Goal: Task Accomplishment & Management: Manage account settings

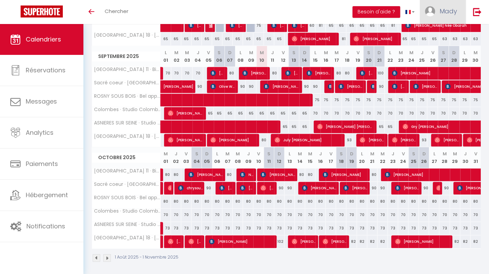
click at [441, 13] on span "Mady" at bounding box center [447, 11] width 17 height 9
click at [446, 35] on link "Paramètres" at bounding box center [438, 34] width 51 height 12
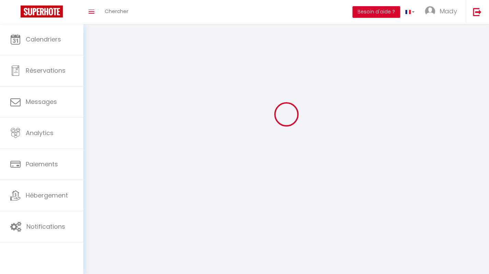
scroll to position [24, 0]
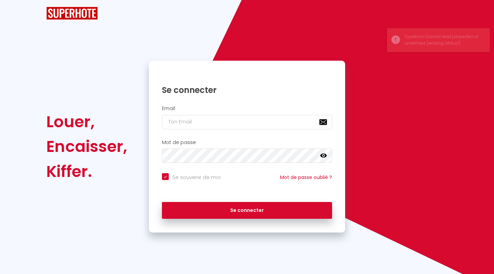
checkbox input "true"
type input "[EMAIL_ADDRESS][DOMAIN_NAME]"
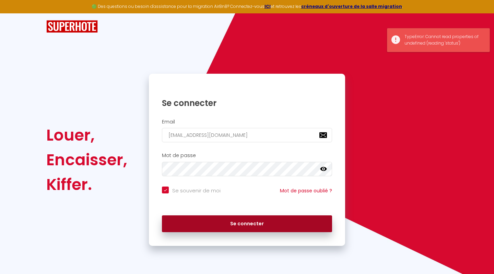
click at [215, 225] on button "Se connecter" at bounding box center [247, 223] width 170 height 17
checkbox input "true"
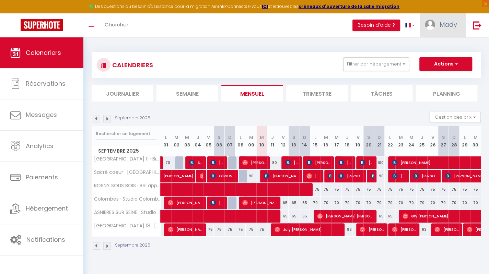
click at [449, 24] on span "Mady" at bounding box center [447, 24] width 17 height 9
click at [434, 51] on link "Paramètres" at bounding box center [438, 48] width 51 height 12
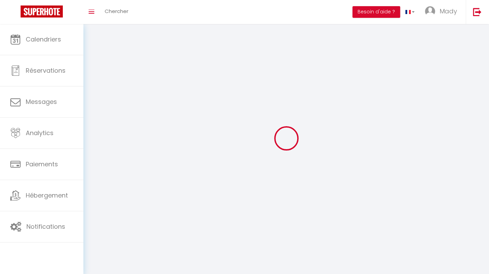
select select
type input "Mady"
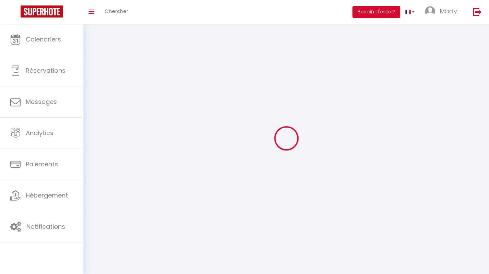
type input "Traore"
type input "0651681232"
type input "[EMAIL_ADDRESS][DOMAIN_NAME]"
type input "82100"
type input "castelesarrasin"
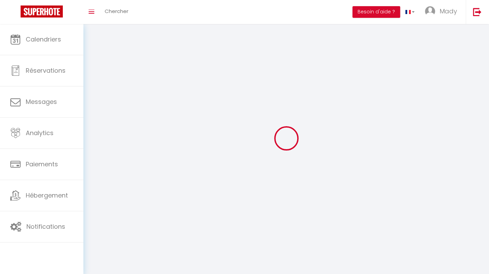
type input "qRvsau8WAmSl4xvKPLzlTr3SL"
type input "cqEMxS863kp5S9s4gUntNDV3v"
select select "28"
select select "fr"
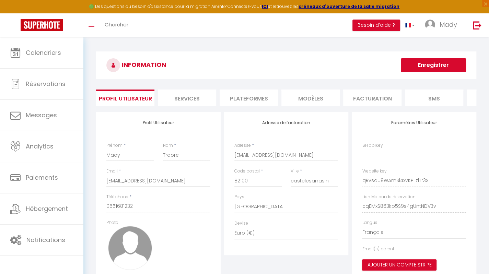
type input "qRvsau8WAmSl4xvKPLzlTr3SL"
type input "cqEMxS863kp5S9s4gUntNDV3v"
type input "[URL][DOMAIN_NAME]"
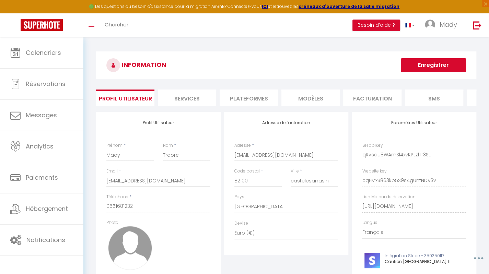
click at [377, 95] on li "Facturation" at bounding box center [372, 98] width 58 height 17
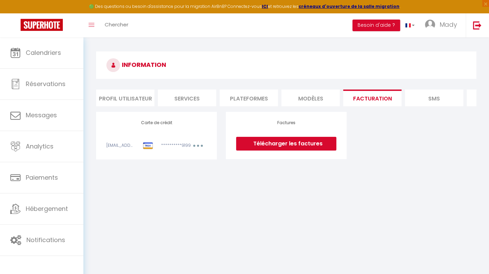
click at [190, 98] on li "Services" at bounding box center [187, 98] width 58 height 17
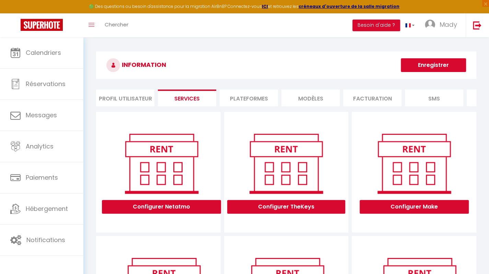
click at [249, 98] on li "Plateformes" at bounding box center [248, 98] width 58 height 17
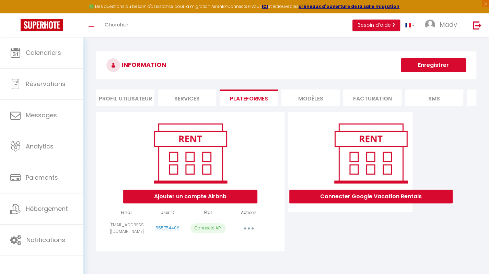
click at [312, 95] on li "MODÈLES" at bounding box center [310, 98] width 58 height 17
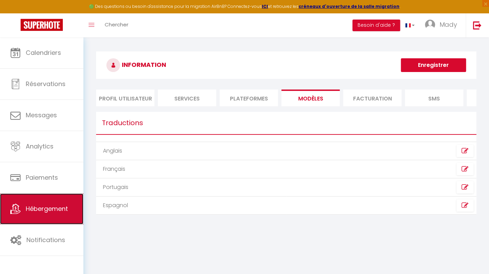
click at [49, 211] on span "Hébergement" at bounding box center [47, 208] width 42 height 9
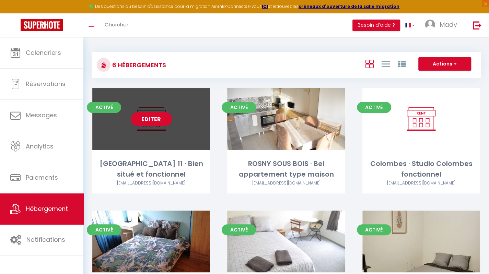
click at [156, 120] on link "Editer" at bounding box center [151, 119] width 41 height 14
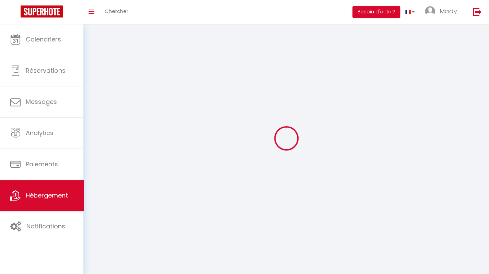
select select "1"
select select
select select "28"
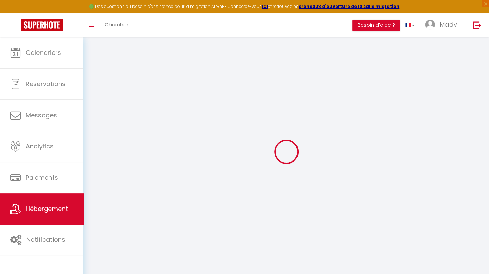
select select
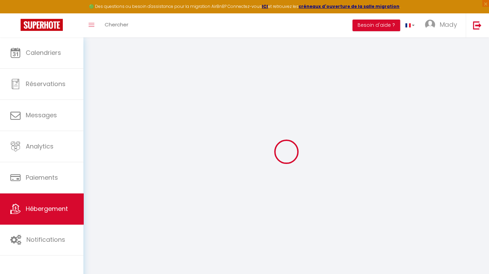
select select
checkbox input "false"
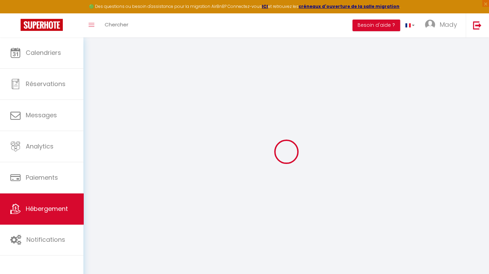
select select
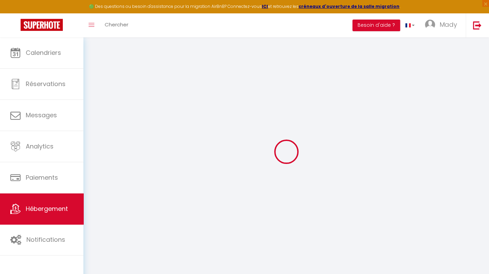
select select
checkbox input "false"
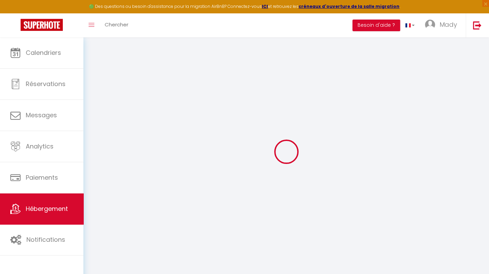
checkbox input "false"
select select
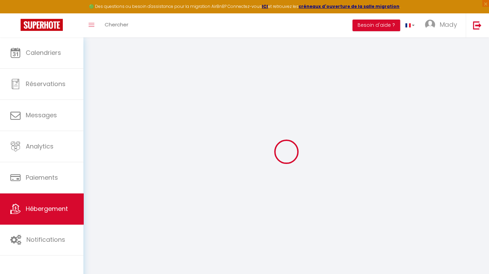
select select
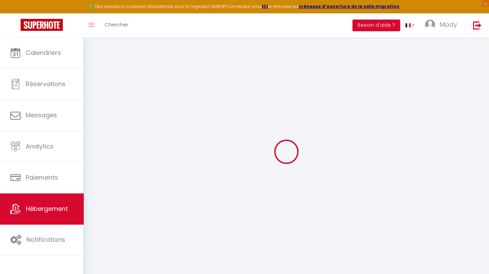
checkbox input "false"
select select
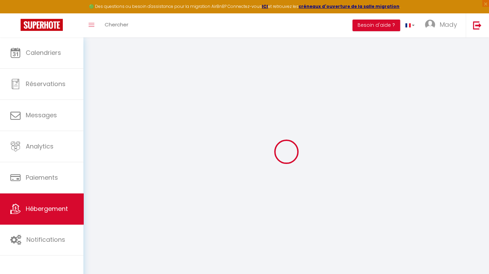
select select
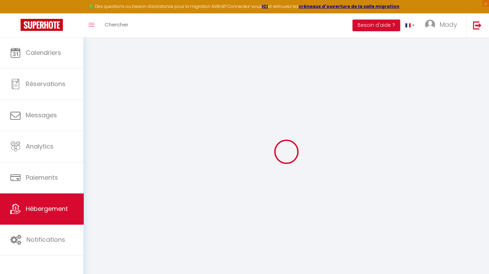
select select
checkbox input "false"
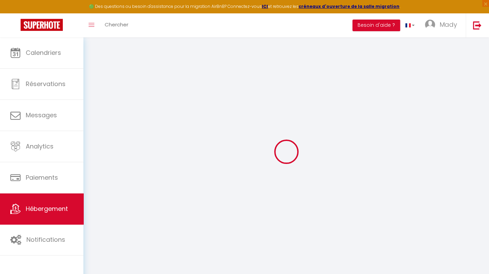
checkbox input "false"
select select
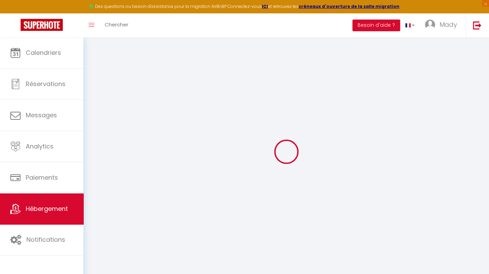
select select
checkbox input "false"
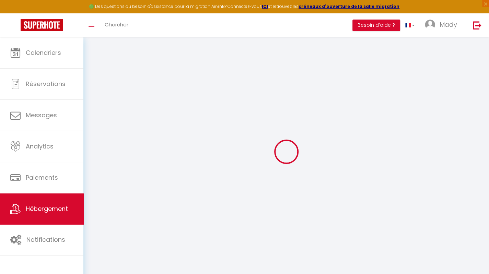
checkbox input "false"
select select
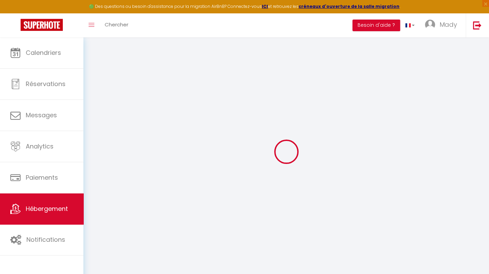
select select
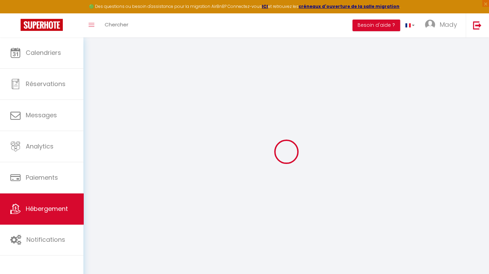
select select
checkbox input "false"
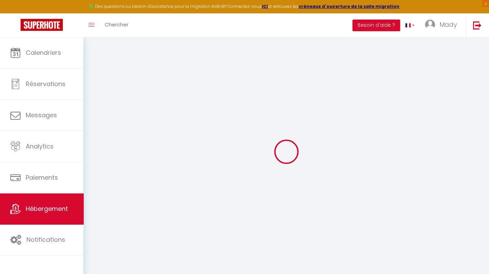
select select
type input "[GEOGRAPHIC_DATA] 11 · Bien situé et fonctionnel"
type input "Mady"
select select "2"
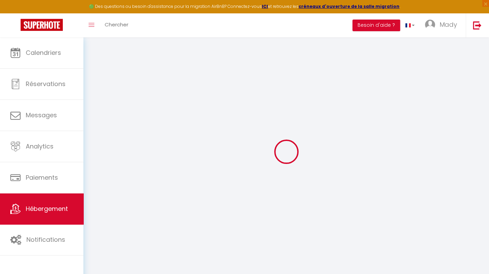
type input "100"
select select
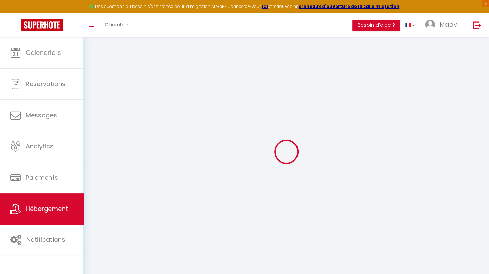
select select
type input "[STREET_ADDRESS][PERSON_NAME]"
type input "75011"
type input "[GEOGRAPHIC_DATA]"
type input "[EMAIL_ADDRESS][DOMAIN_NAME]"
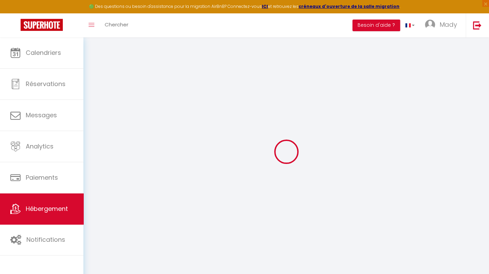
select select "15500"
checkbox input "false"
checkbox input "true"
checkbox input "false"
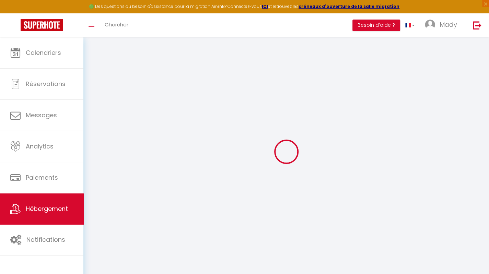
type input "0"
select select
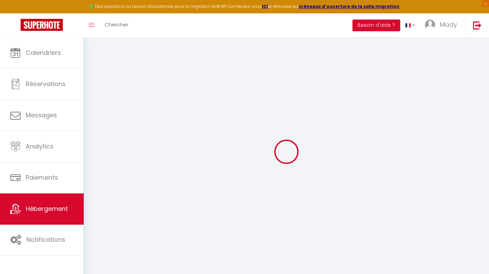
select select
checkbox input "false"
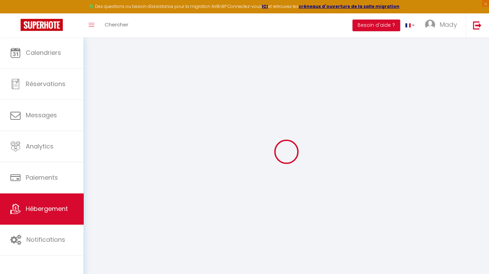
checkbox input "false"
checkbox input "true"
checkbox input "false"
select select
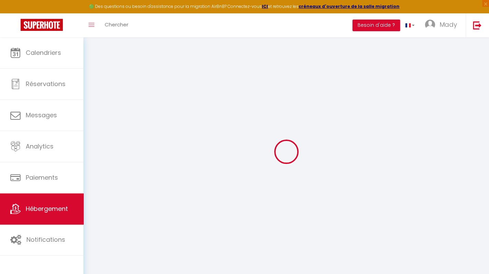
select select
checkbox input "false"
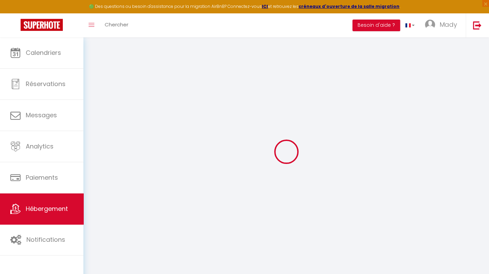
checkbox input "true"
checkbox input "false"
checkbox input "true"
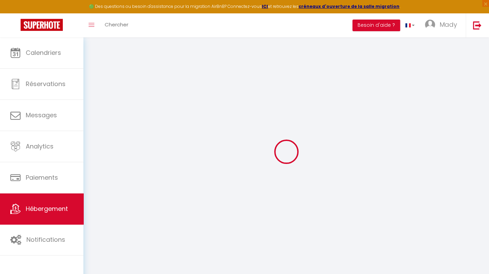
checkbox input "false"
select select "15:00"
select select
select select "11:00"
select select "30"
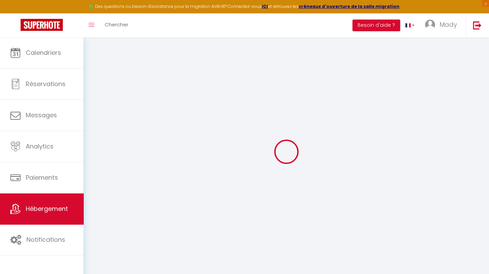
select select "120"
select select
checkbox input "false"
checkbox input "true"
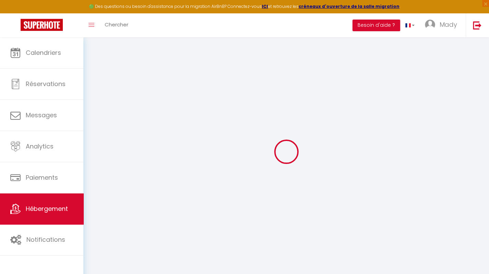
checkbox input "false"
